Goal: Task Accomplishment & Management: Use online tool/utility

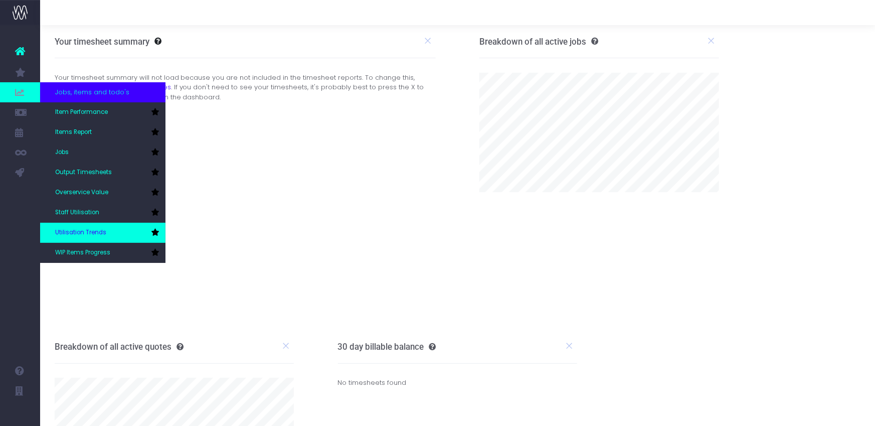
click at [94, 237] on span "Utilisation Trends" at bounding box center [80, 232] width 51 height 9
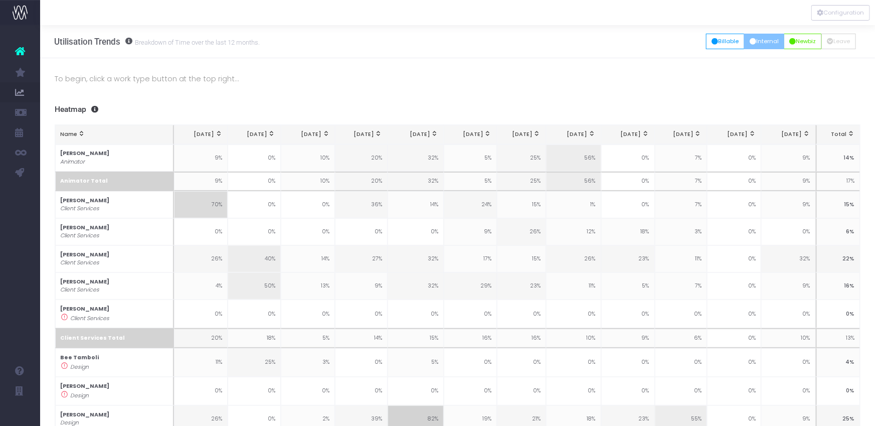
click at [756, 43] on button "Internal" at bounding box center [764, 42] width 41 height 16
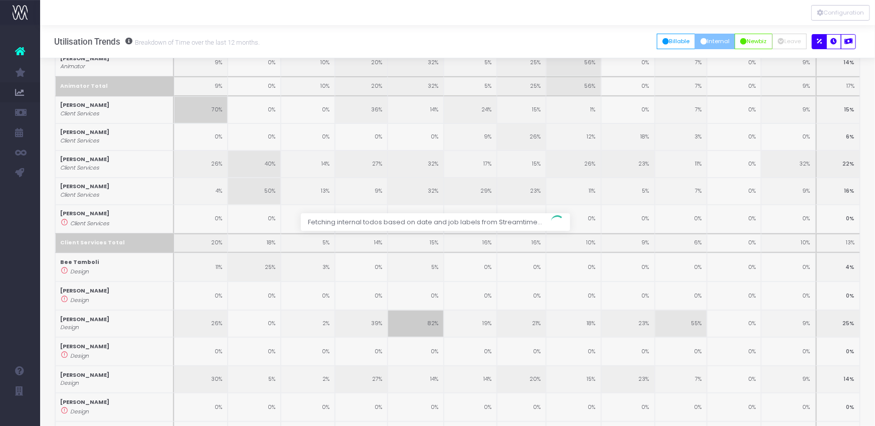
scroll to position [32, 0]
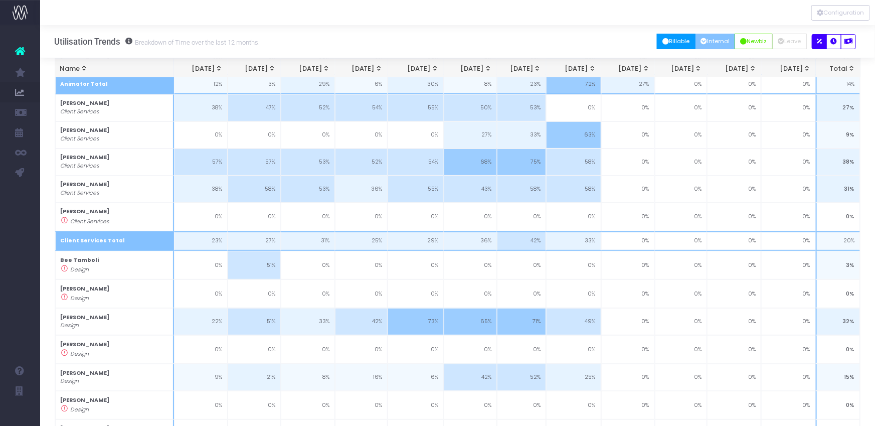
click at [673, 41] on button "Billable" at bounding box center [676, 42] width 39 height 16
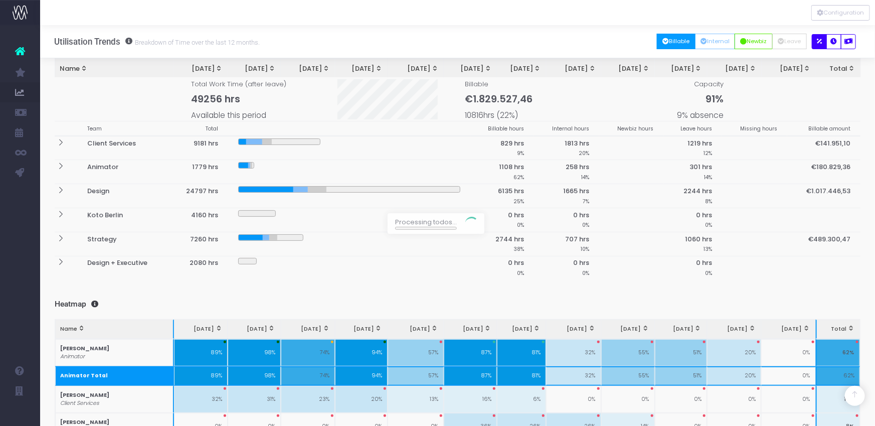
scroll to position [352, 0]
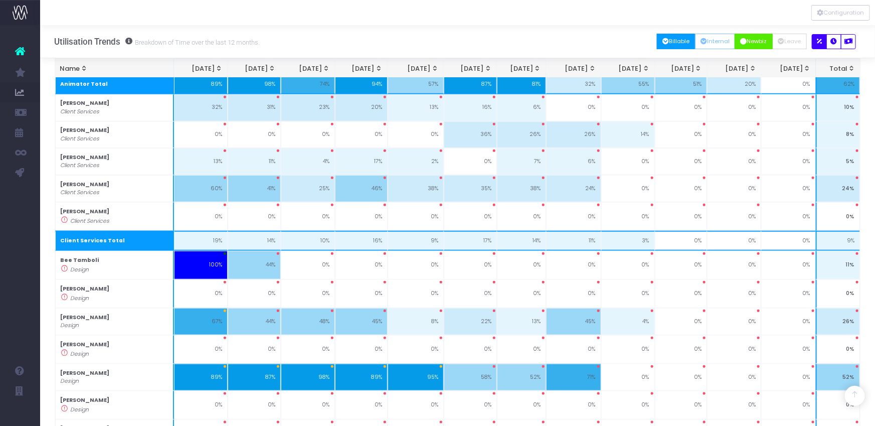
click at [748, 39] on button "Newbiz" at bounding box center [753, 42] width 38 height 16
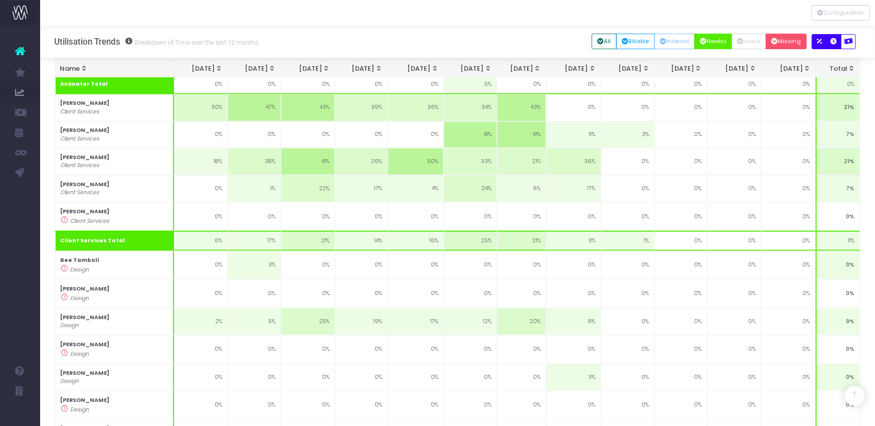
drag, startPoint x: 787, startPoint y: 43, endPoint x: 828, endPoint y: 44, distance: 40.6
click at [788, 43] on button "Missing" at bounding box center [785, 42] width 41 height 16
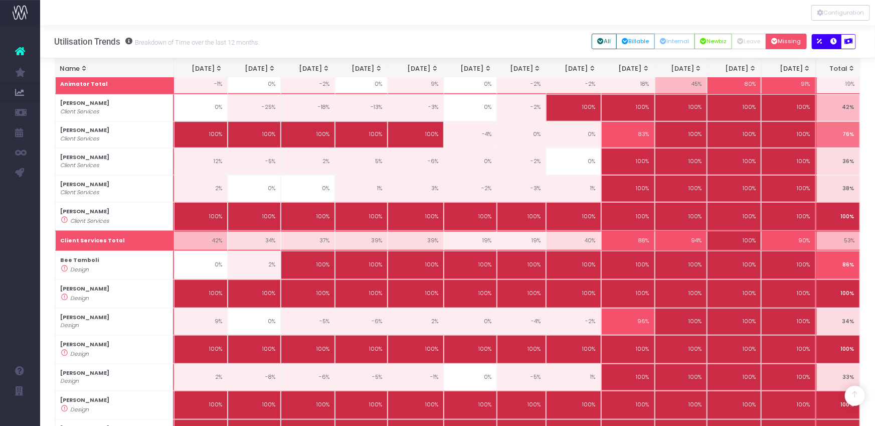
click at [838, 41] on button "button" at bounding box center [833, 41] width 15 height 15
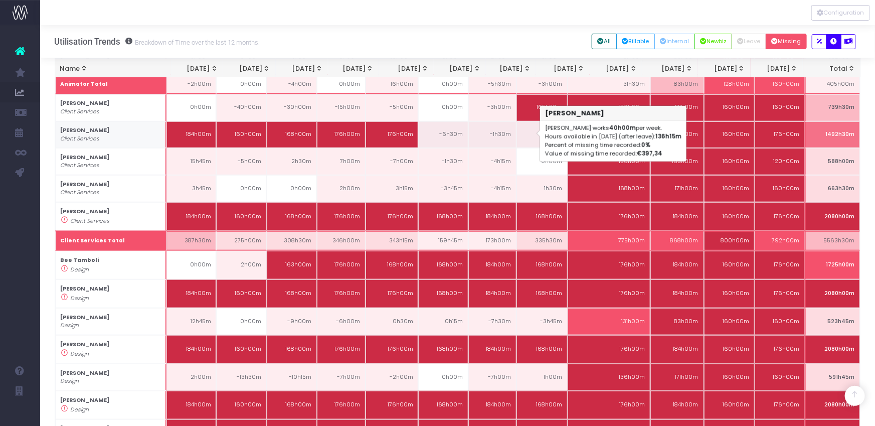
scroll to position [867, 0]
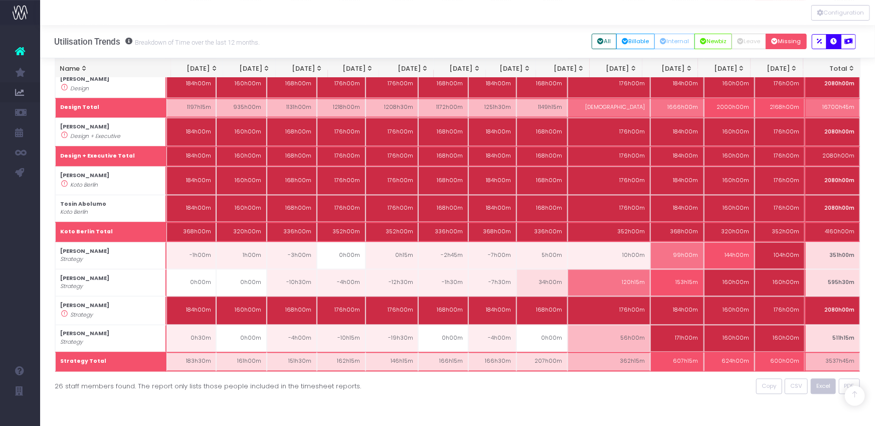
click at [832, 387] on button "Excel" at bounding box center [824, 386] width 26 height 16
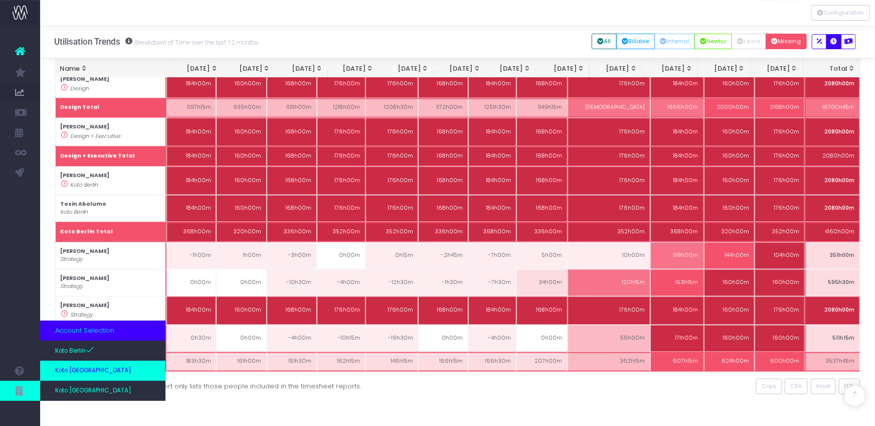
click at [77, 369] on span "Koto [GEOGRAPHIC_DATA]" at bounding box center [93, 370] width 76 height 9
